Goal: Information Seeking & Learning: Learn about a topic

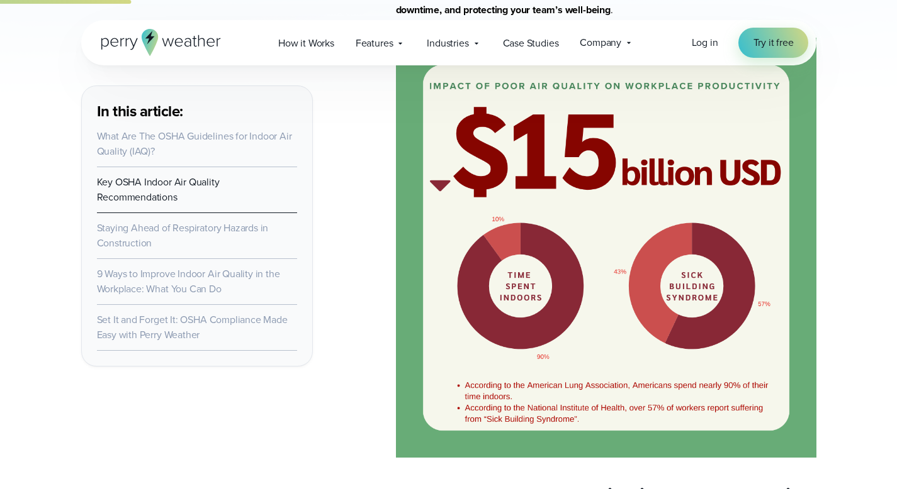
scroll to position [759, 0]
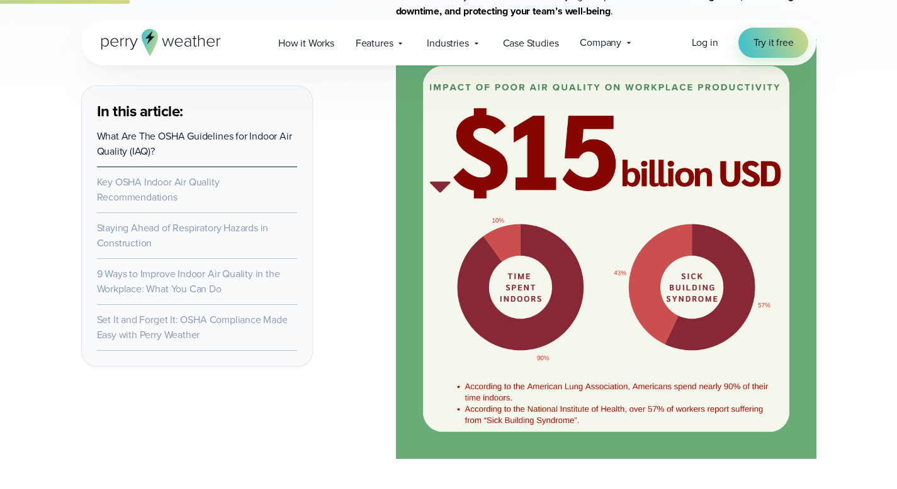
click at [178, 203] on li "Key OSHA Indoor Air Quality Recommendations" at bounding box center [197, 190] width 200 height 46
click at [175, 200] on link "Key OSHA Indoor Air Quality Recommendations" at bounding box center [158, 190] width 123 height 30
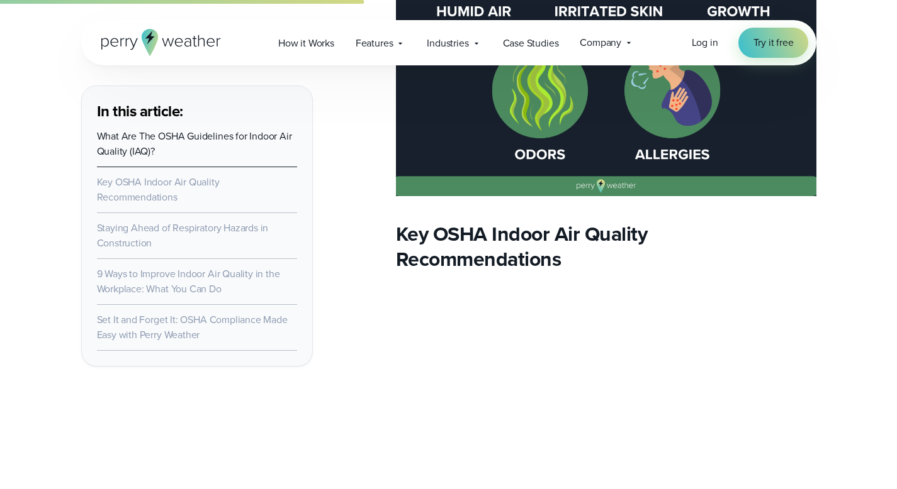
scroll to position [1609, 0]
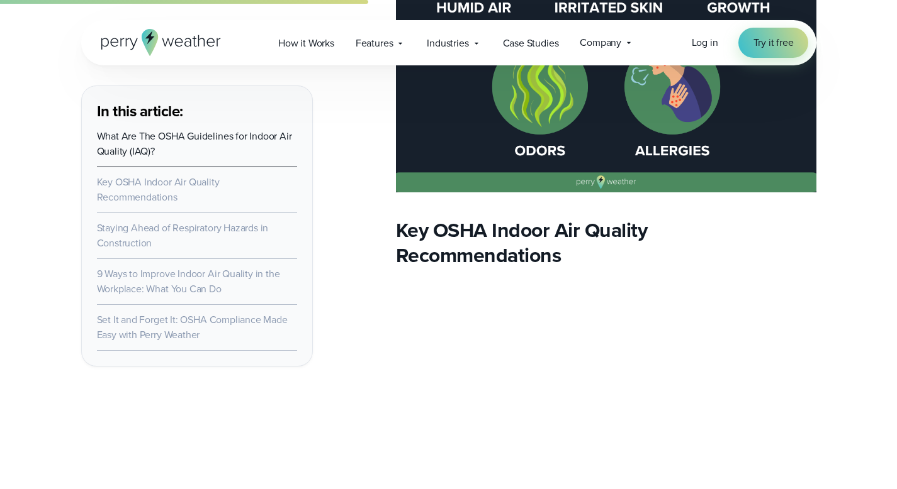
click at [173, 291] on link "9 Ways to Improve Indoor Air Quality in the Workplace: What You Can Do" at bounding box center [188, 282] width 183 height 30
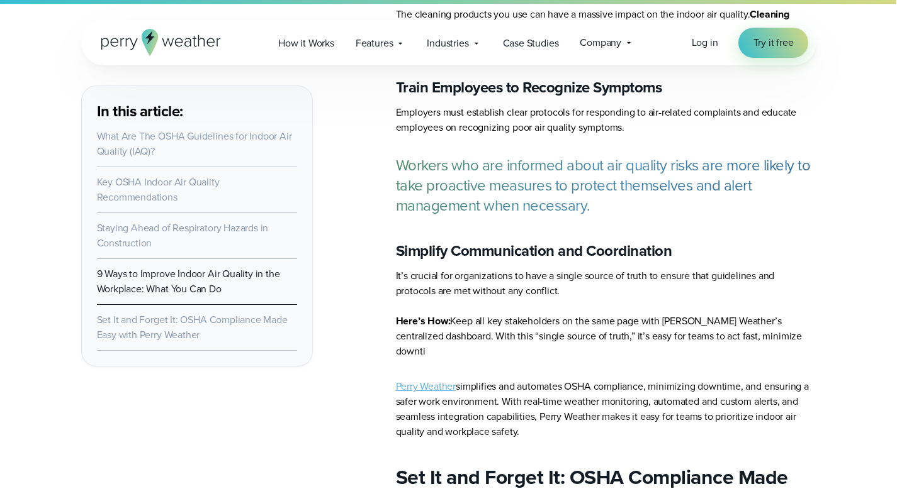
scroll to position [5619, 0]
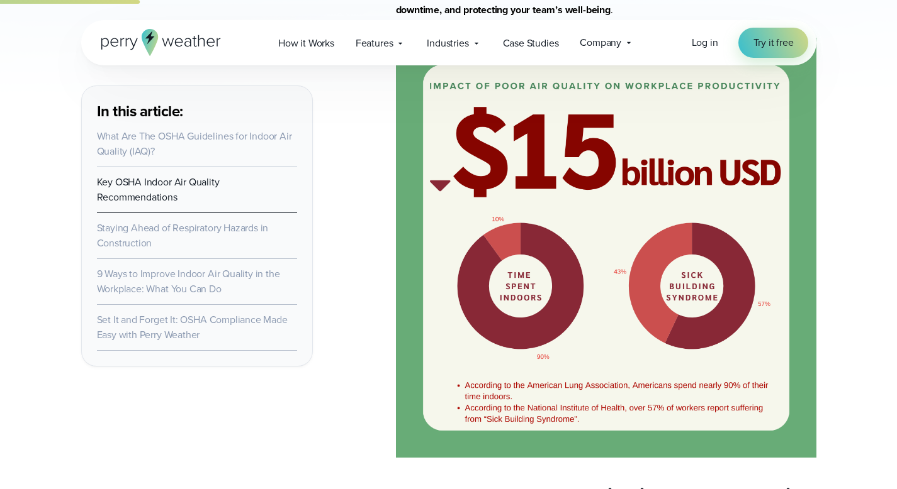
scroll to position [759, 0]
